Goal: Check status

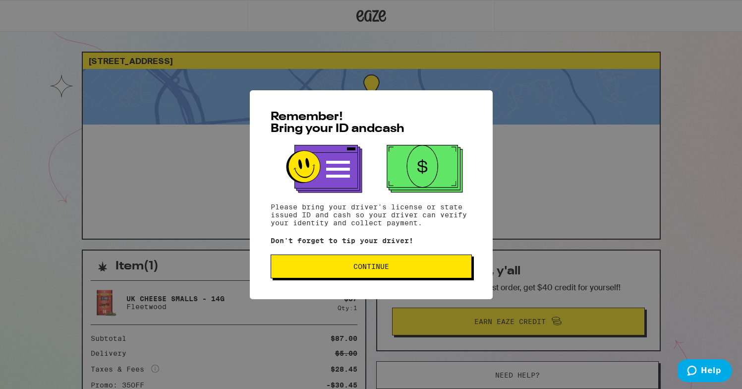
click at [392, 273] on button "Continue" at bounding box center [371, 266] width 201 height 24
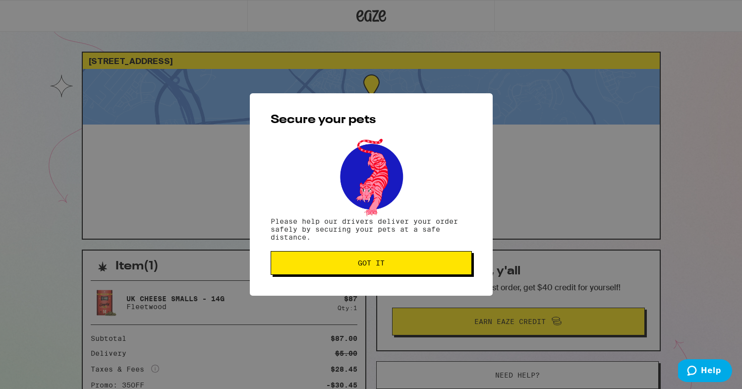
click at [391, 266] on span "Got it" at bounding box center [371, 262] width 184 height 7
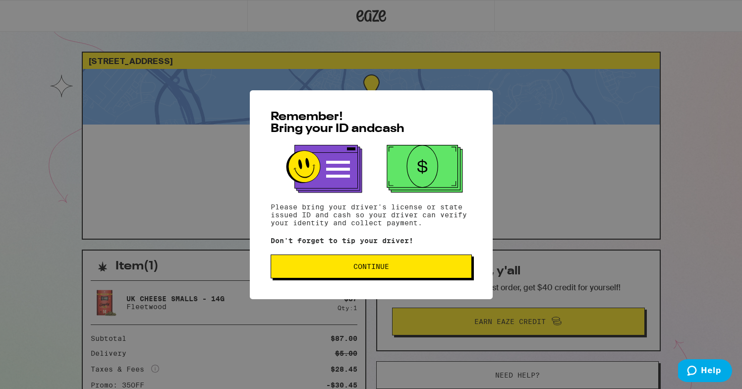
click at [342, 281] on div "Remember! Bring your ID and cash Please bring your driver's license or state is…" at bounding box center [371, 194] width 243 height 209
click at [342, 278] on button "Continue" at bounding box center [371, 266] width 201 height 24
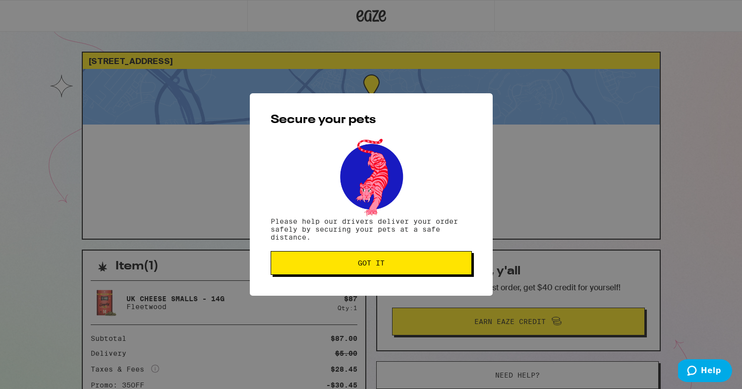
click at [344, 275] on button "Got it" at bounding box center [371, 263] width 201 height 24
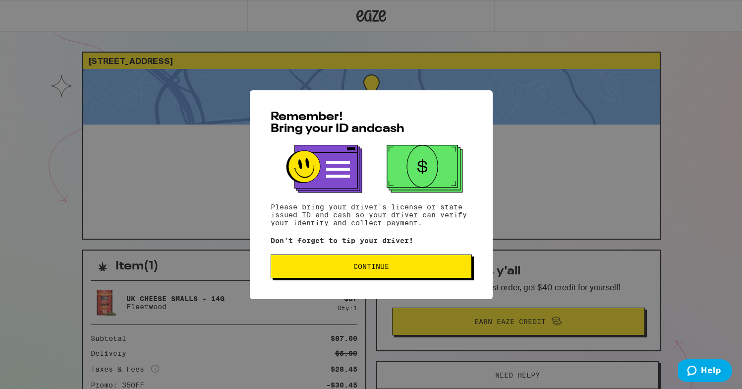
click at [363, 273] on button "Continue" at bounding box center [371, 266] width 201 height 24
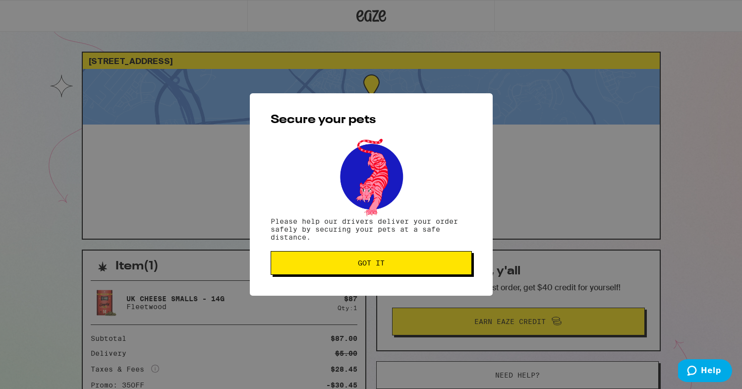
click at [365, 266] on span "Got it" at bounding box center [371, 262] width 27 height 7
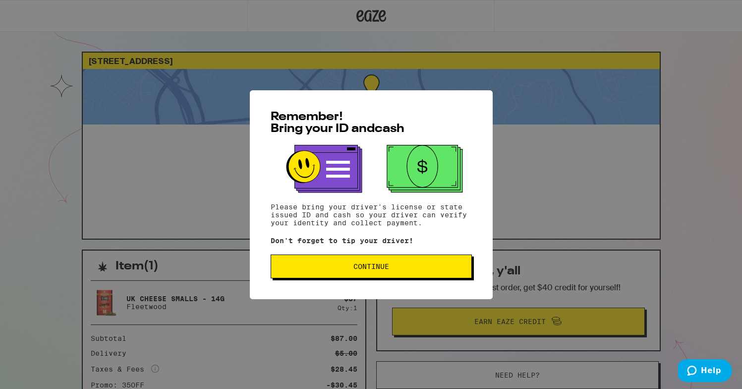
click at [392, 278] on button "Continue" at bounding box center [371, 266] width 201 height 24
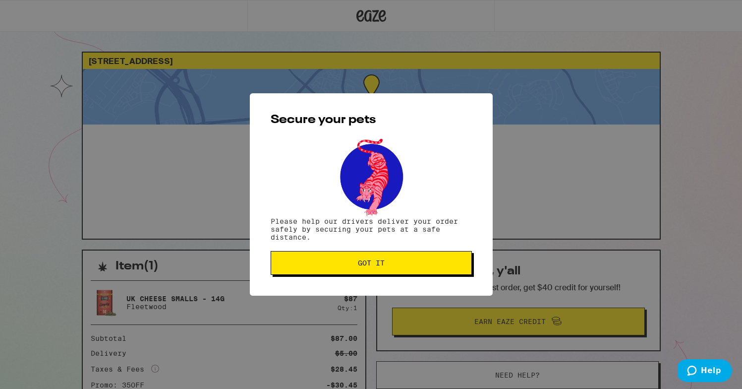
click at [389, 271] on button "Got it" at bounding box center [371, 263] width 201 height 24
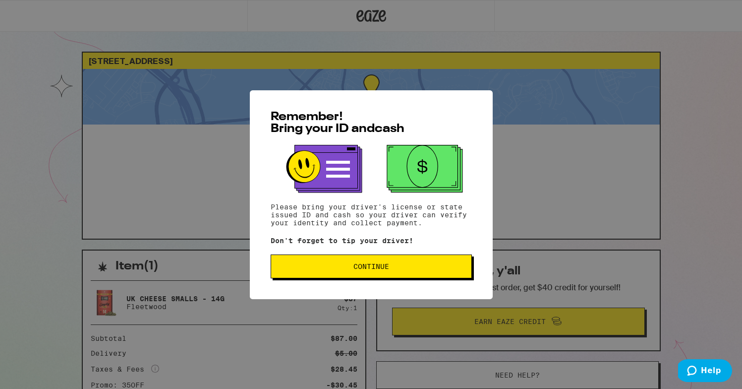
click at [346, 255] on div "Remember! Bring your ID and cash Please bring your driver's license or state is…" at bounding box center [371, 194] width 243 height 209
click at [347, 264] on button "Continue" at bounding box center [371, 266] width 201 height 24
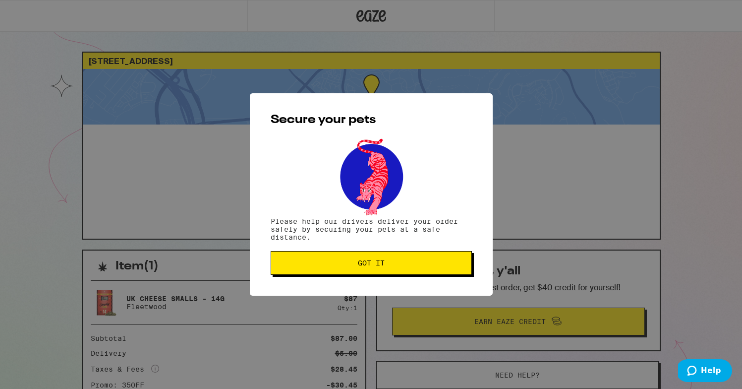
click at [343, 271] on button "Got it" at bounding box center [371, 263] width 201 height 24
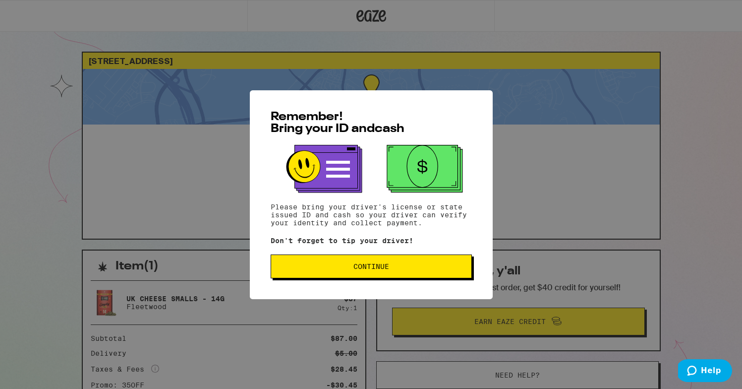
click at [302, 269] on span "Continue" at bounding box center [371, 266] width 184 height 7
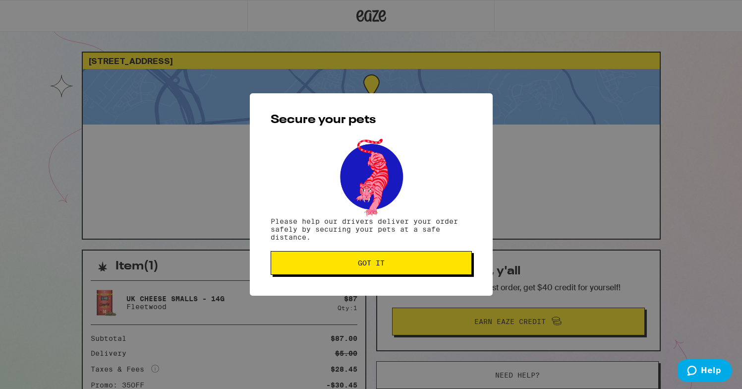
click at [302, 269] on button "Got it" at bounding box center [371, 263] width 201 height 24
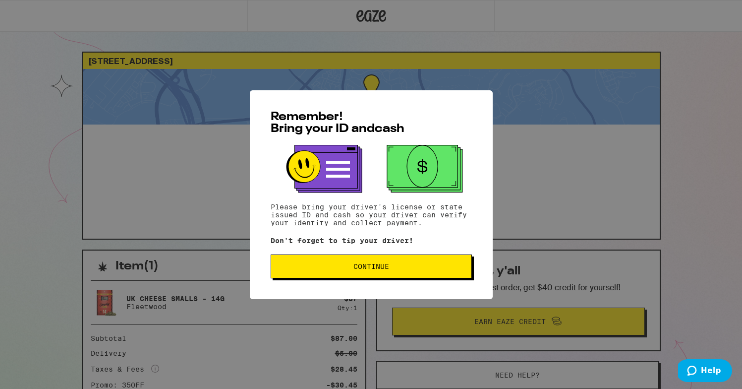
click at [327, 256] on button "Continue" at bounding box center [371, 266] width 201 height 24
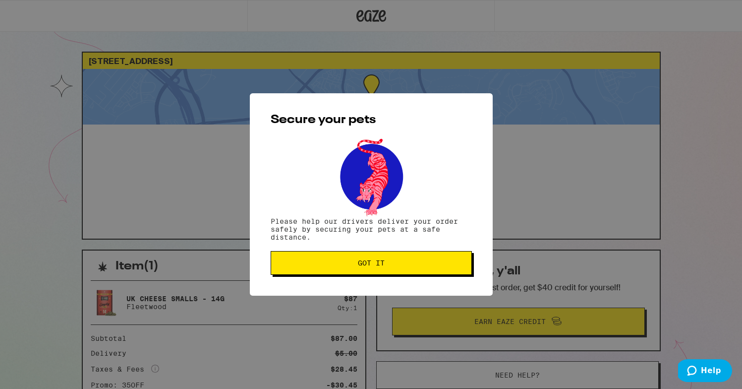
click at [328, 259] on button "Got it" at bounding box center [371, 263] width 201 height 24
